Goal: Task Accomplishment & Management: Manage account settings

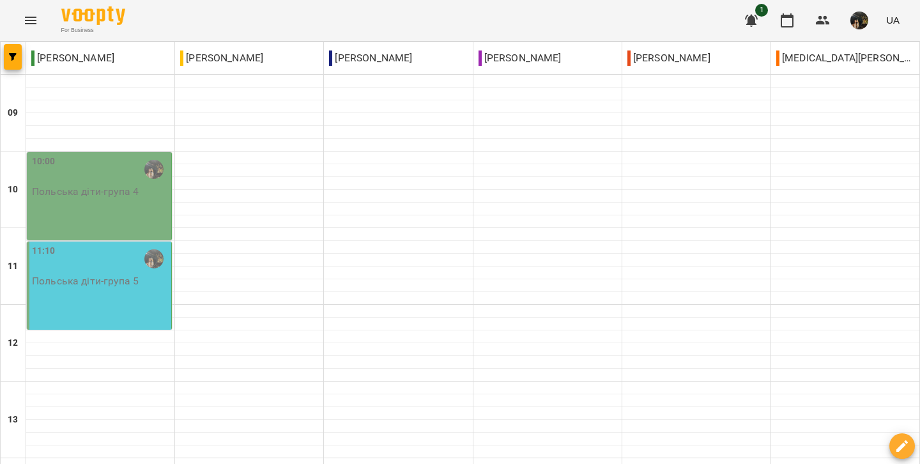
click at [128, 295] on div "11:10 [DEMOGRAPHIC_DATA] діти - група 5" at bounding box center [99, 286] width 145 height 88
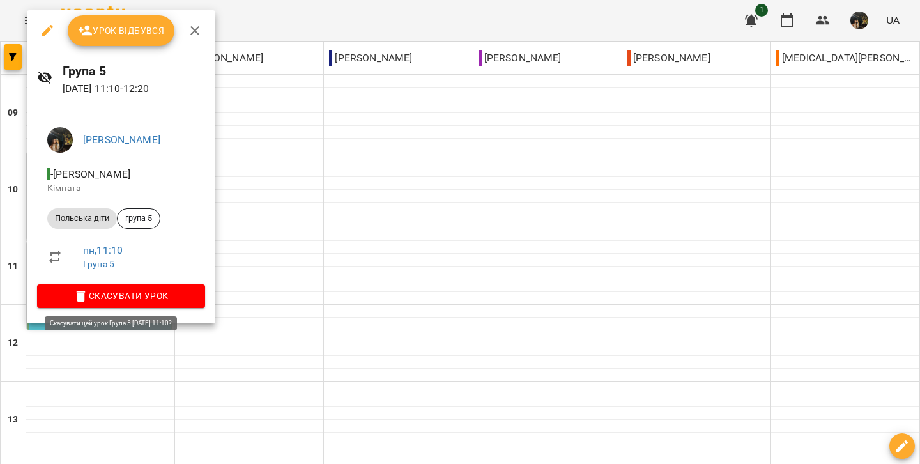
click at [100, 299] on span "Скасувати Урок" at bounding box center [121, 295] width 148 height 15
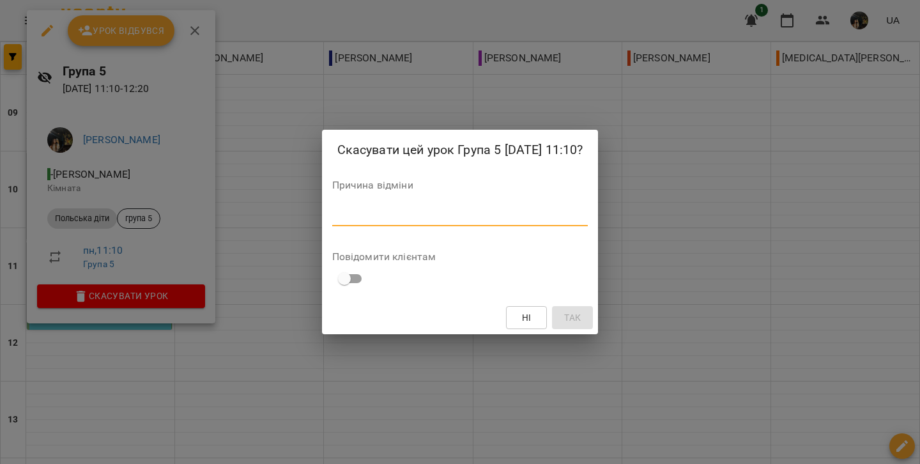
click at [362, 214] on textarea at bounding box center [460, 216] width 256 height 12
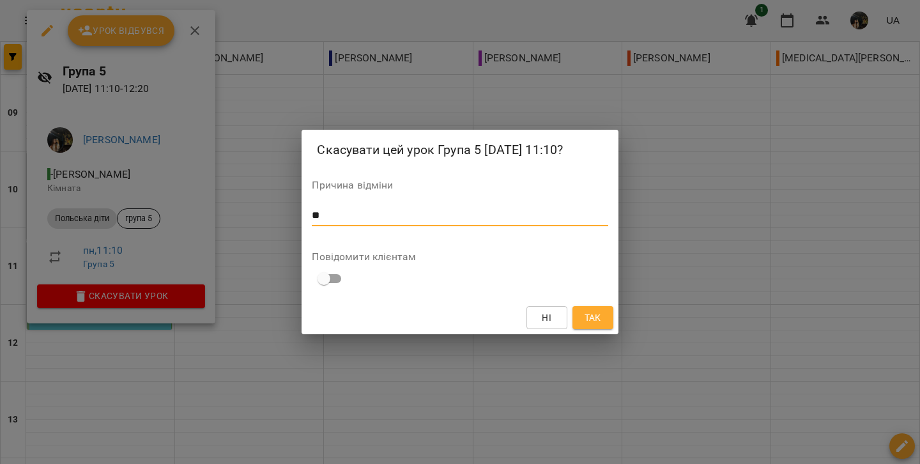
type textarea "*"
type textarea "**********"
click at [590, 318] on span "Так" at bounding box center [593, 317] width 17 height 15
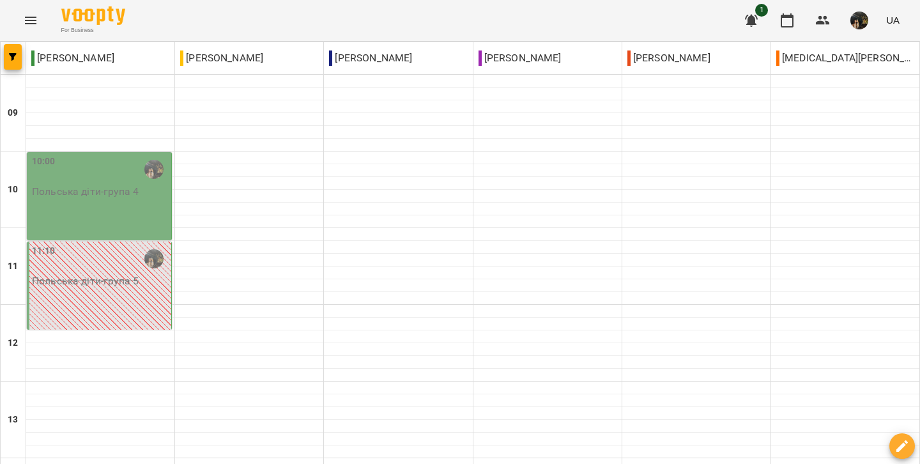
click at [130, 208] on div "10:00 Польська діти - група 4" at bounding box center [99, 196] width 145 height 88
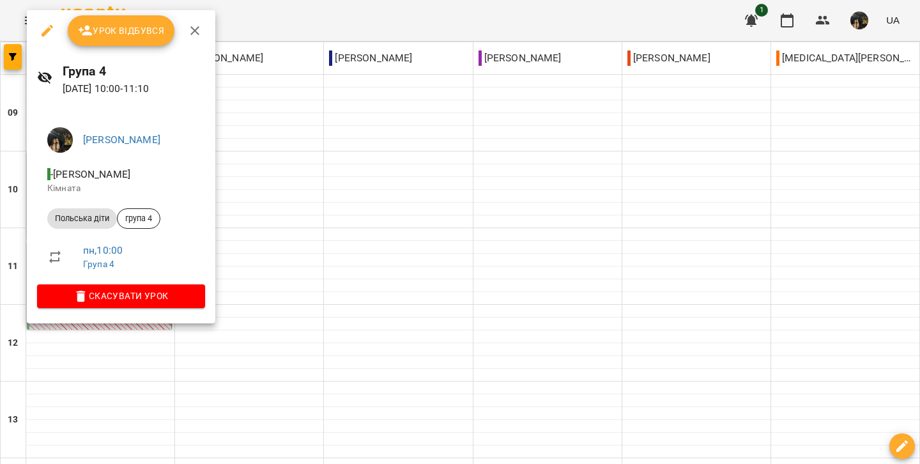
click at [134, 38] on button "Урок відбувся" at bounding box center [121, 30] width 107 height 31
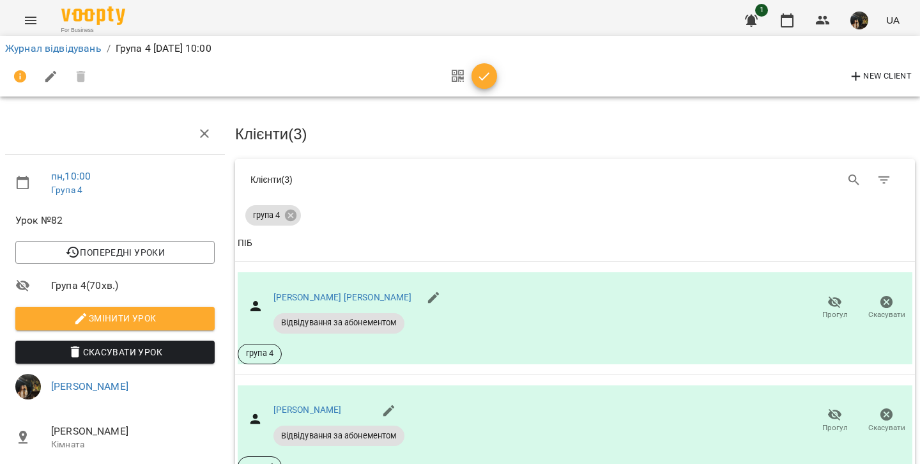
click at [479, 79] on icon "button" at bounding box center [484, 76] width 15 height 15
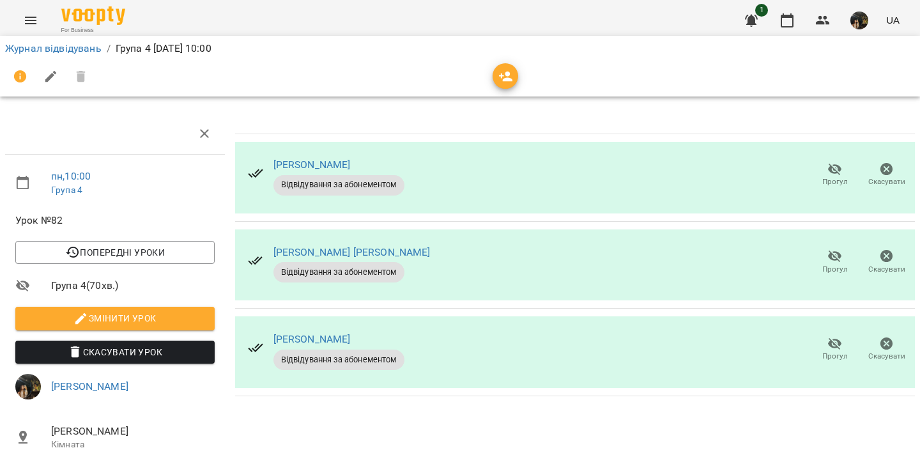
click at [836, 174] on icon "button" at bounding box center [834, 169] width 15 height 15
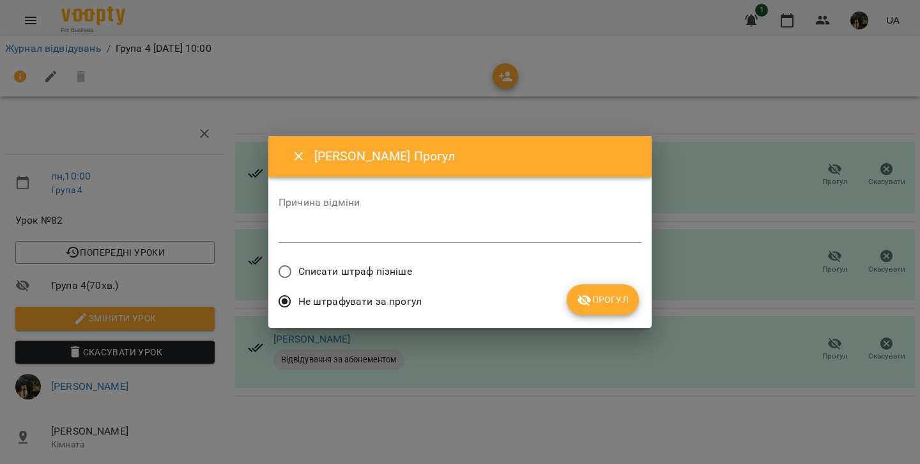
click at [604, 293] on span "Прогул" at bounding box center [603, 299] width 52 height 15
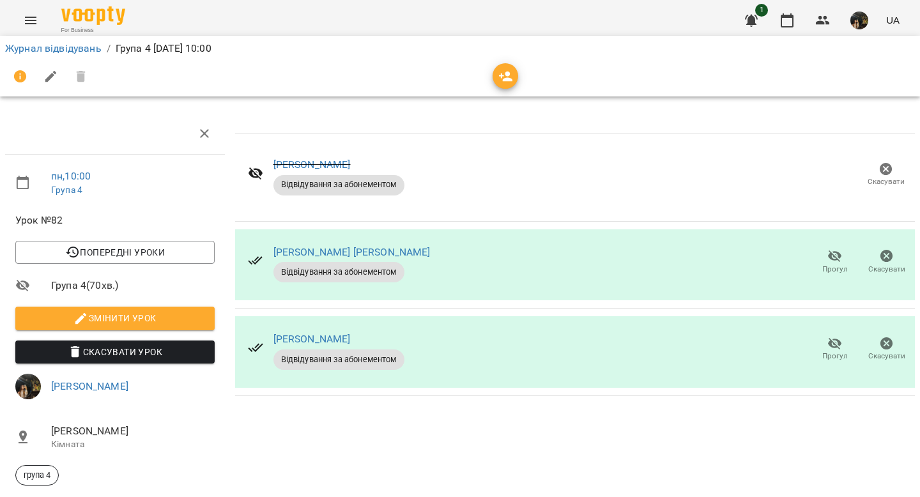
click at [72, 317] on span "Змінити урок" at bounding box center [115, 318] width 179 height 15
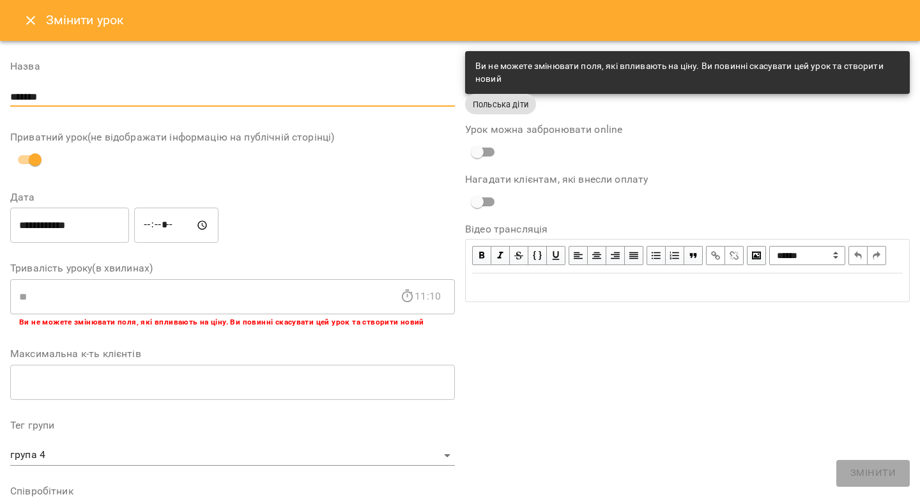
drag, startPoint x: 50, startPoint y: 99, endPoint x: 0, endPoint y: 94, distance: 50.1
click at [0, 94] on div "**********" at bounding box center [460, 446] width 920 height 810
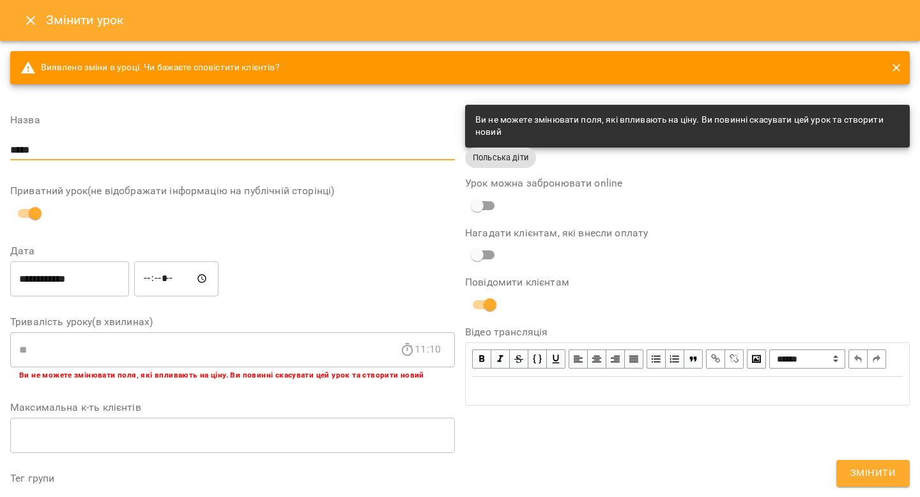
type input "*****"
click at [872, 463] on span "Змінити" at bounding box center [872, 473] width 45 height 17
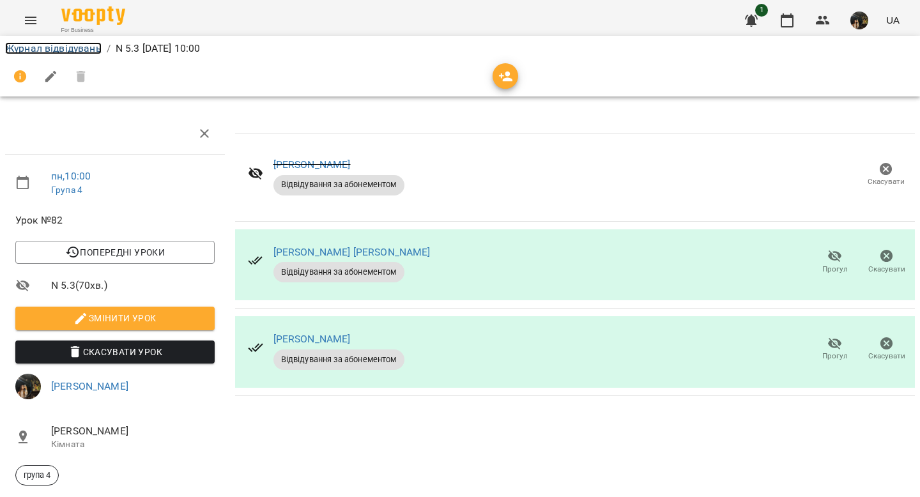
click at [59, 47] on link "Журнал відвідувань" at bounding box center [53, 48] width 96 height 12
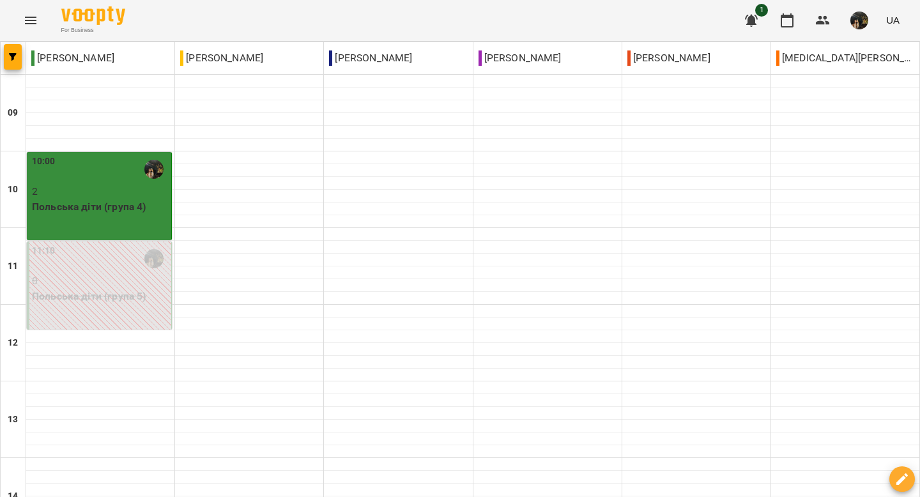
scroll to position [11, 0]
click at [122, 165] on div "10:00" at bounding box center [100, 169] width 137 height 29
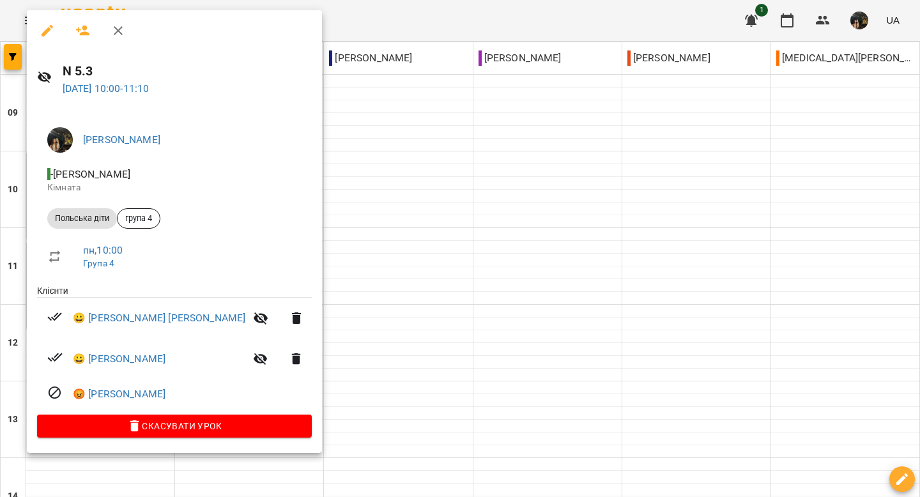
click at [121, 36] on icon "button" at bounding box center [118, 30] width 15 height 15
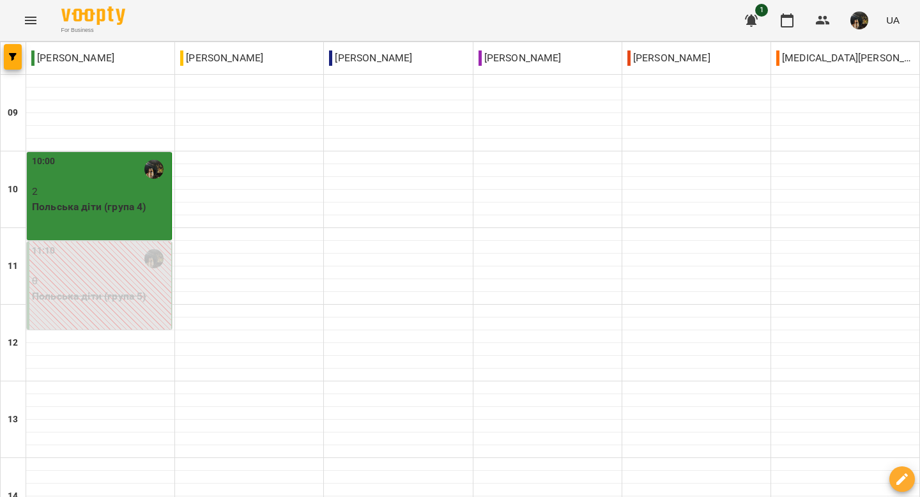
click at [111, 229] on div "10:00 2 [DEMOGRAPHIC_DATA] діти (група 4)" at bounding box center [99, 196] width 145 height 88
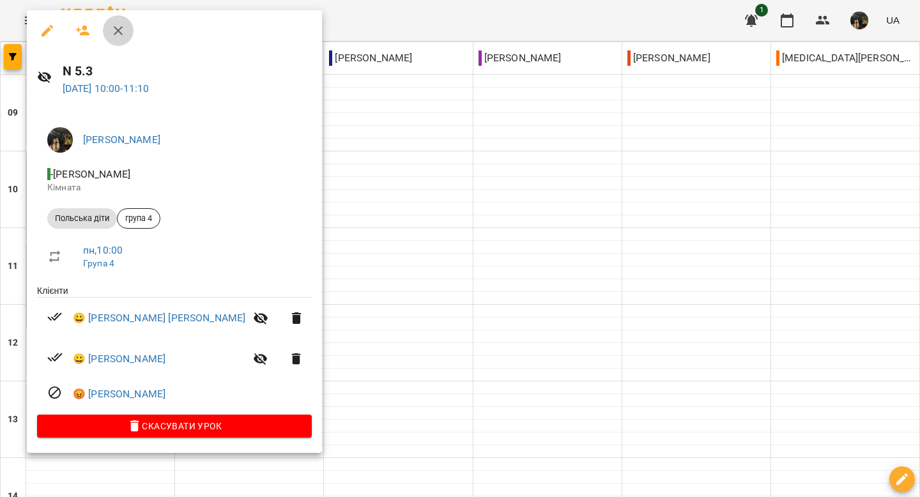
click at [118, 31] on icon "button" at bounding box center [118, 30] width 9 height 9
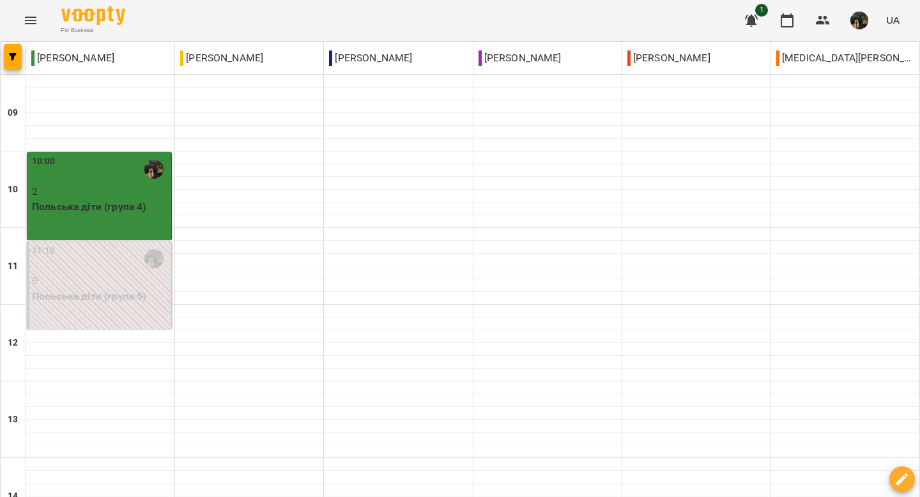
click at [141, 195] on p "2" at bounding box center [100, 191] width 137 height 15
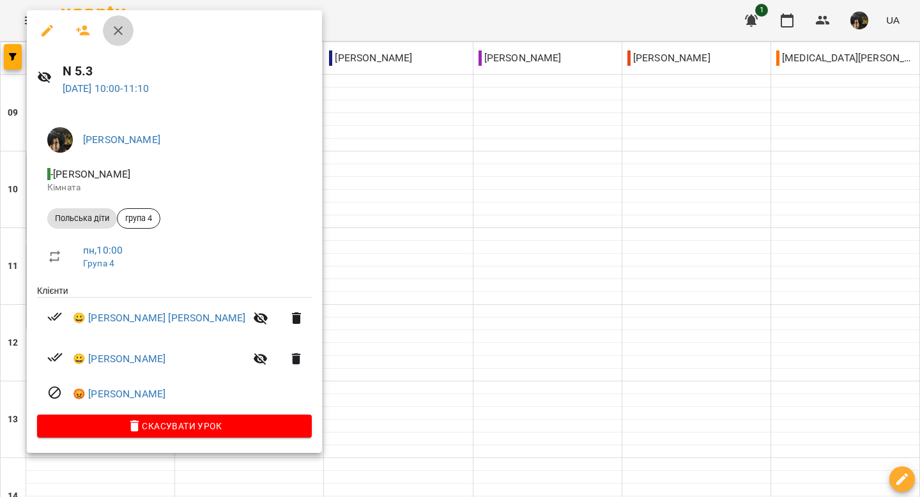
click at [121, 27] on icon "button" at bounding box center [118, 30] width 15 height 15
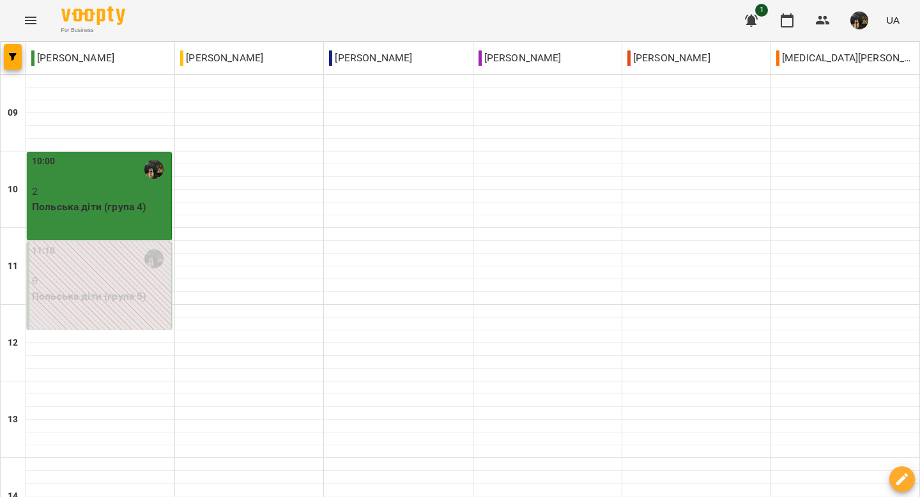
click at [115, 234] on div "10:00 2 [DEMOGRAPHIC_DATA] діти (група 4)" at bounding box center [99, 196] width 145 height 88
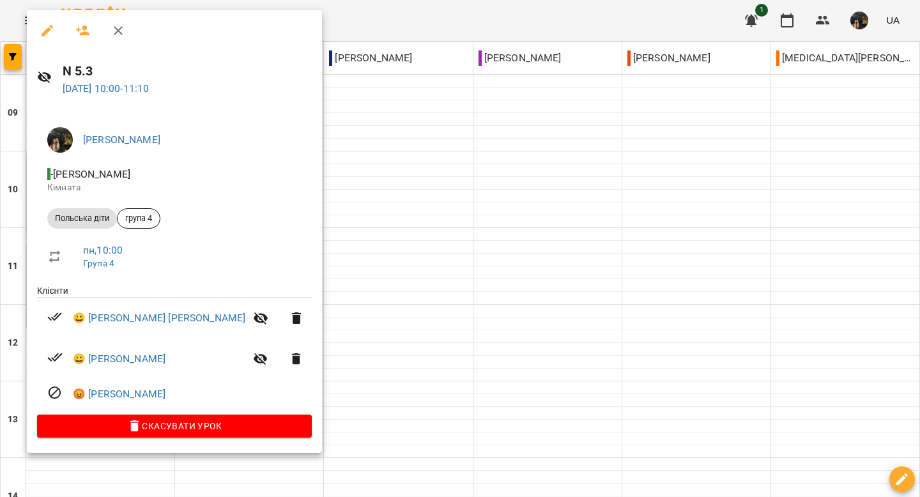
click at [119, 30] on icon "button" at bounding box center [118, 30] width 15 height 15
